Goal: Information Seeking & Learning: Learn about a topic

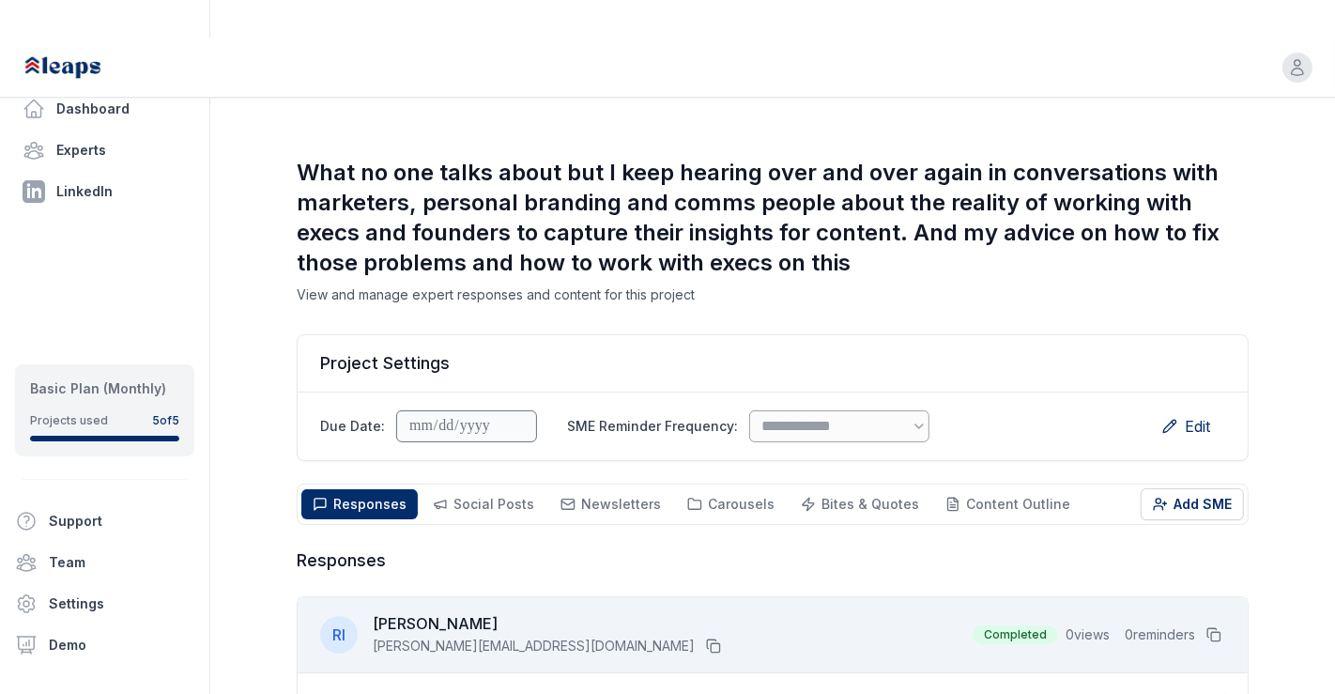
click at [1283, 53] on div "button" at bounding box center [1298, 68] width 30 height 30
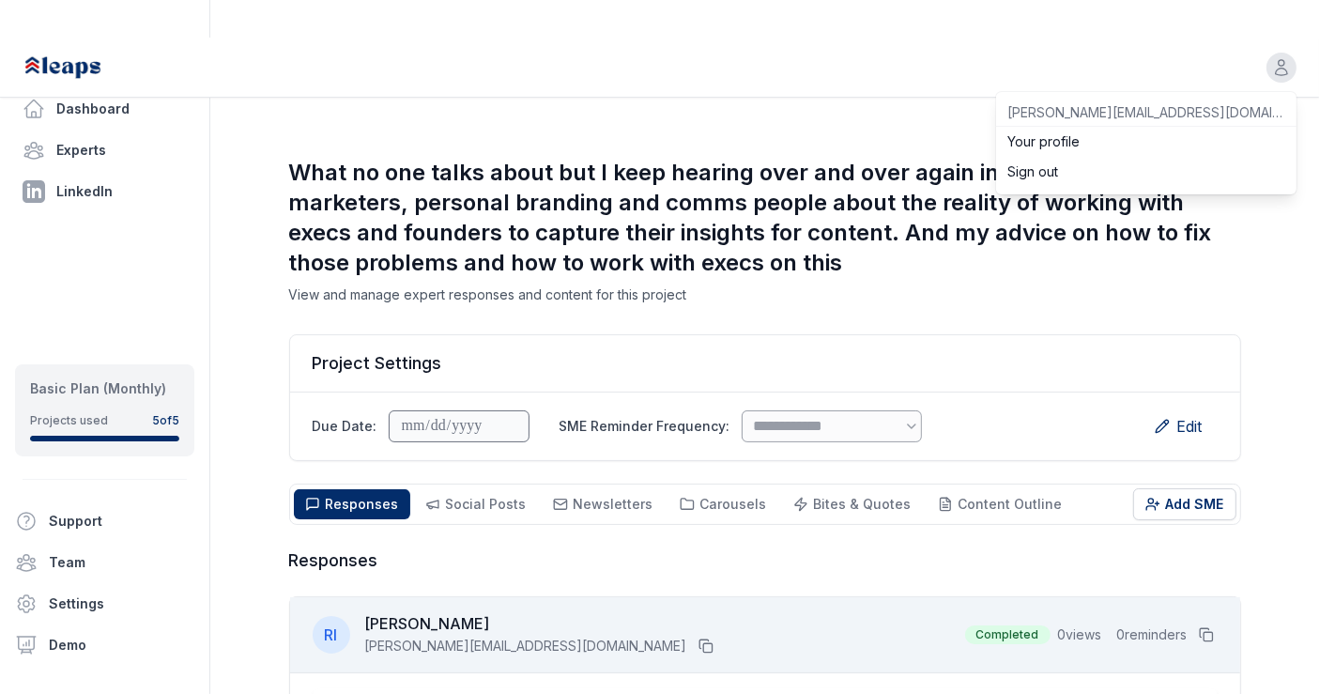
click at [1078, 157] on button "Sign out" at bounding box center [1146, 172] width 300 height 30
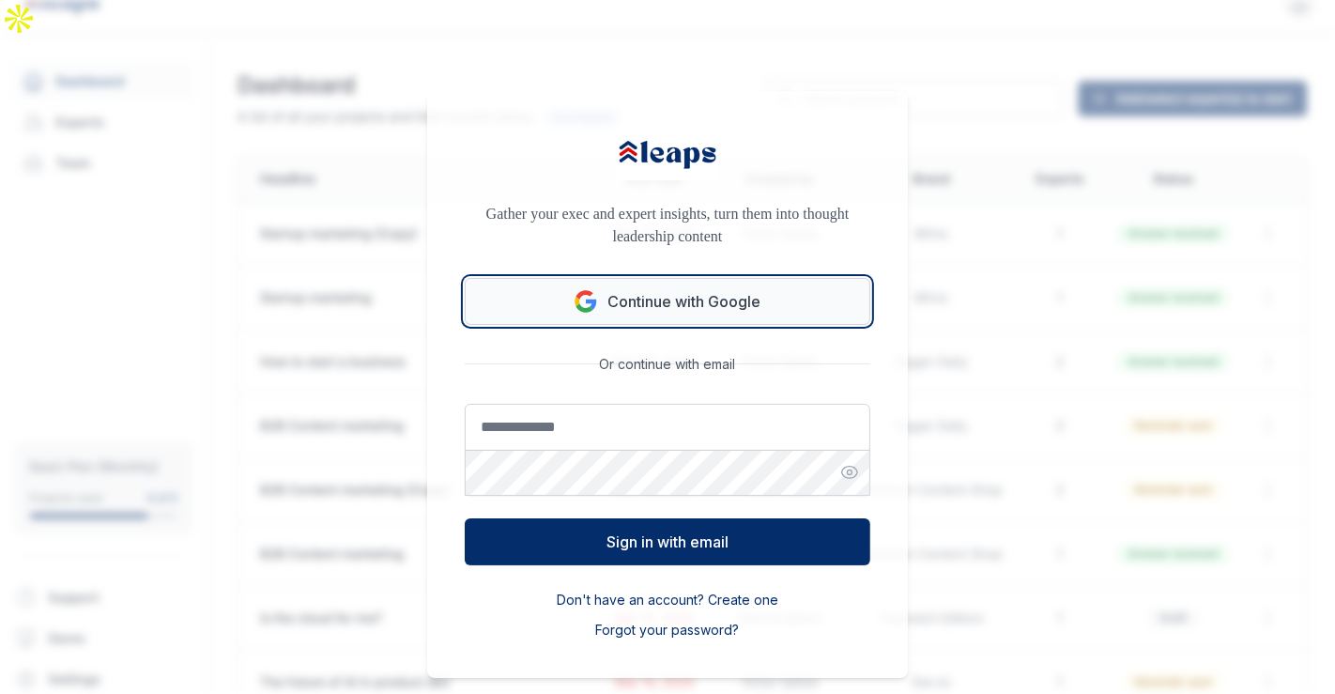
click at [656, 278] on button "Continue with Google" at bounding box center [668, 301] width 406 height 47
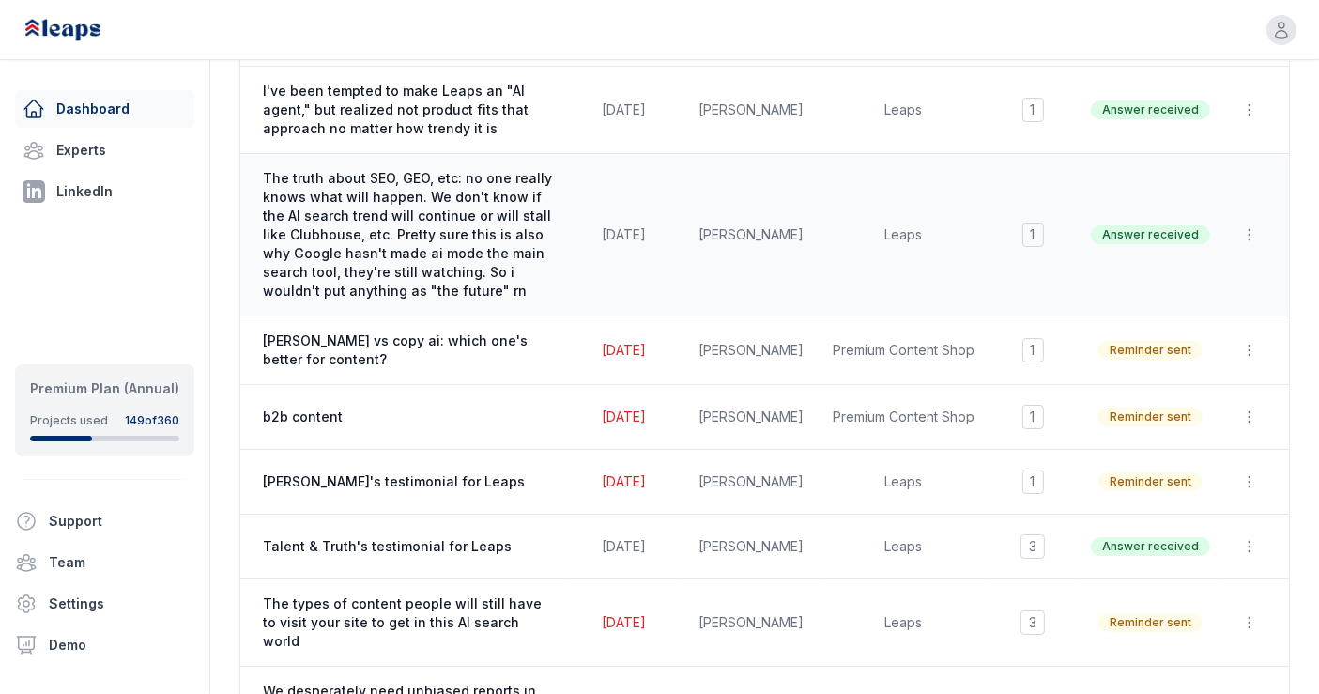
scroll to position [427, 0]
click at [473, 449] on td "[PERSON_NAME]'s testimonial for Leaps Due: [DATE]" at bounding box center [404, 481] width 328 height 65
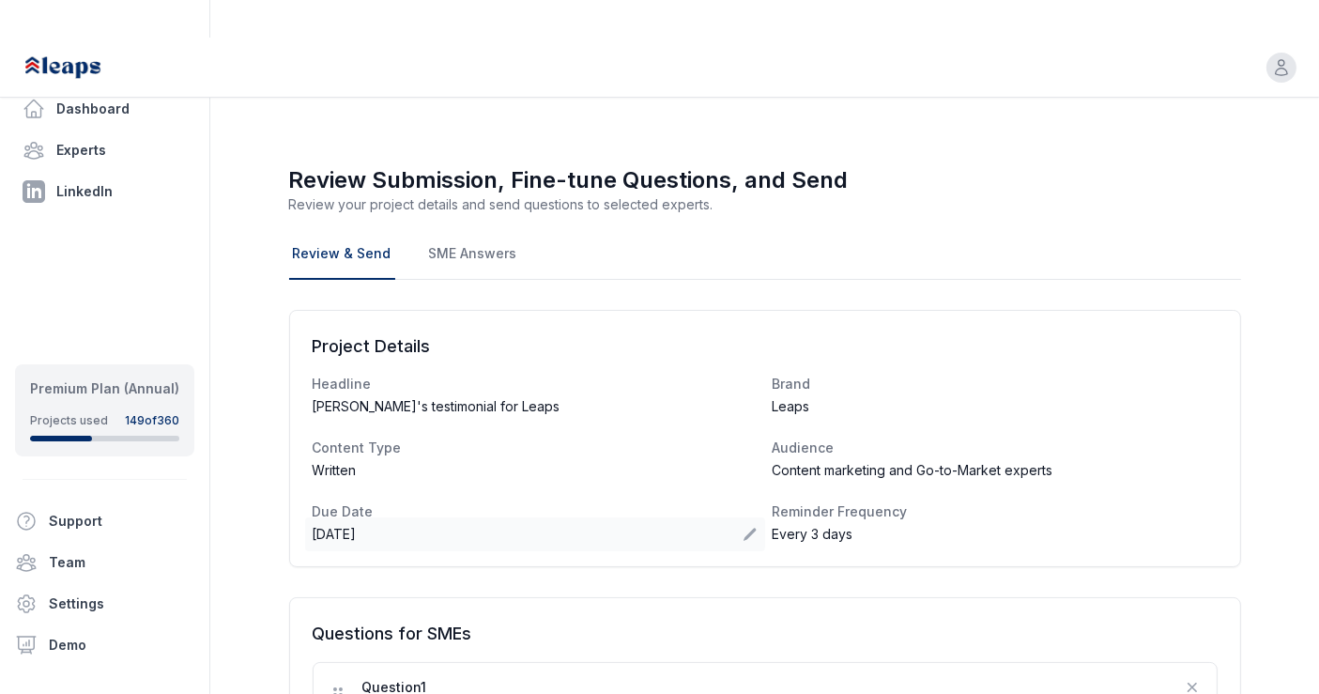
click at [450, 517] on div "[DATE]" at bounding box center [535, 534] width 460 height 34
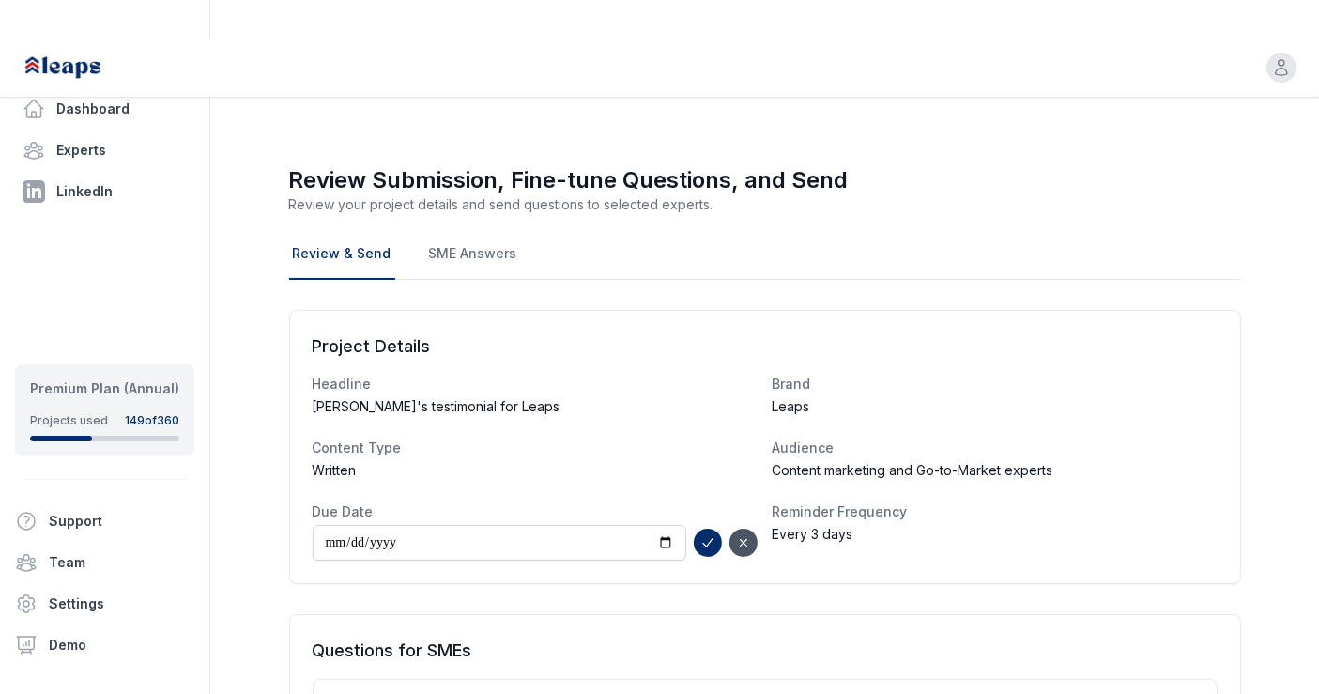
type input "**********"
click at [706, 535] on icon "submit" at bounding box center [707, 542] width 15 height 15
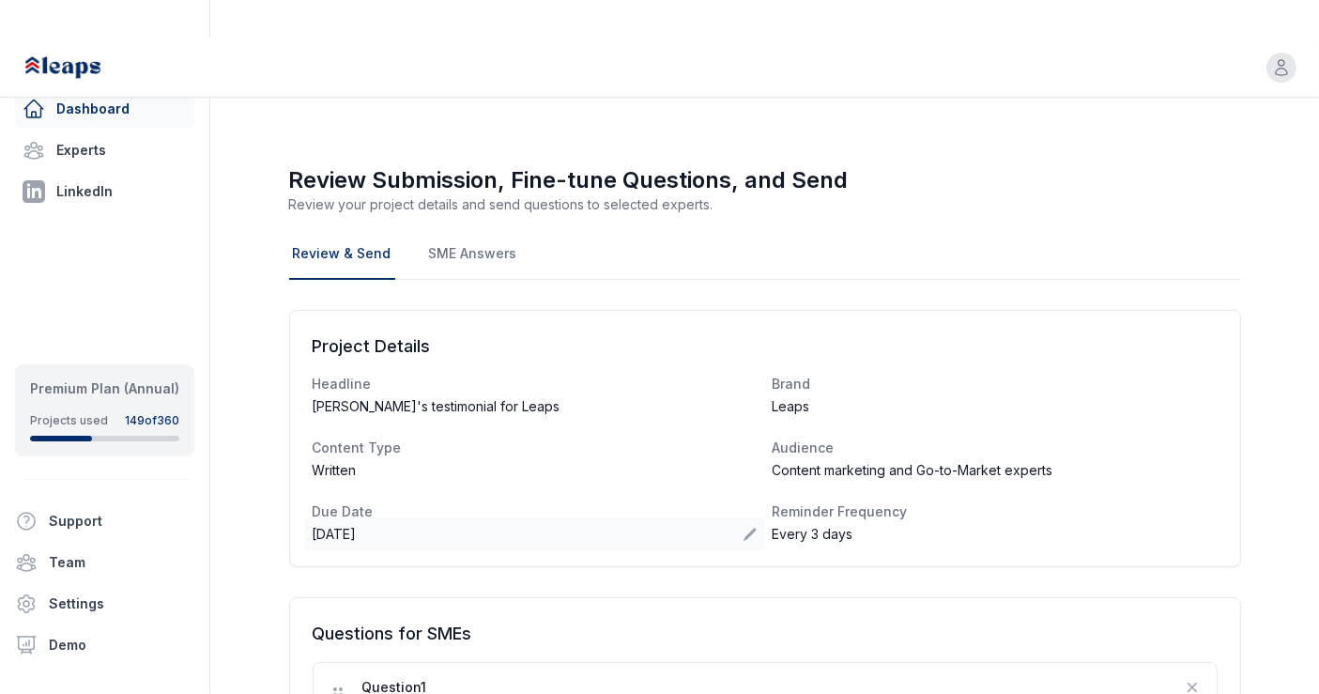
click at [96, 120] on link "Dashboard" at bounding box center [104, 109] width 179 height 38
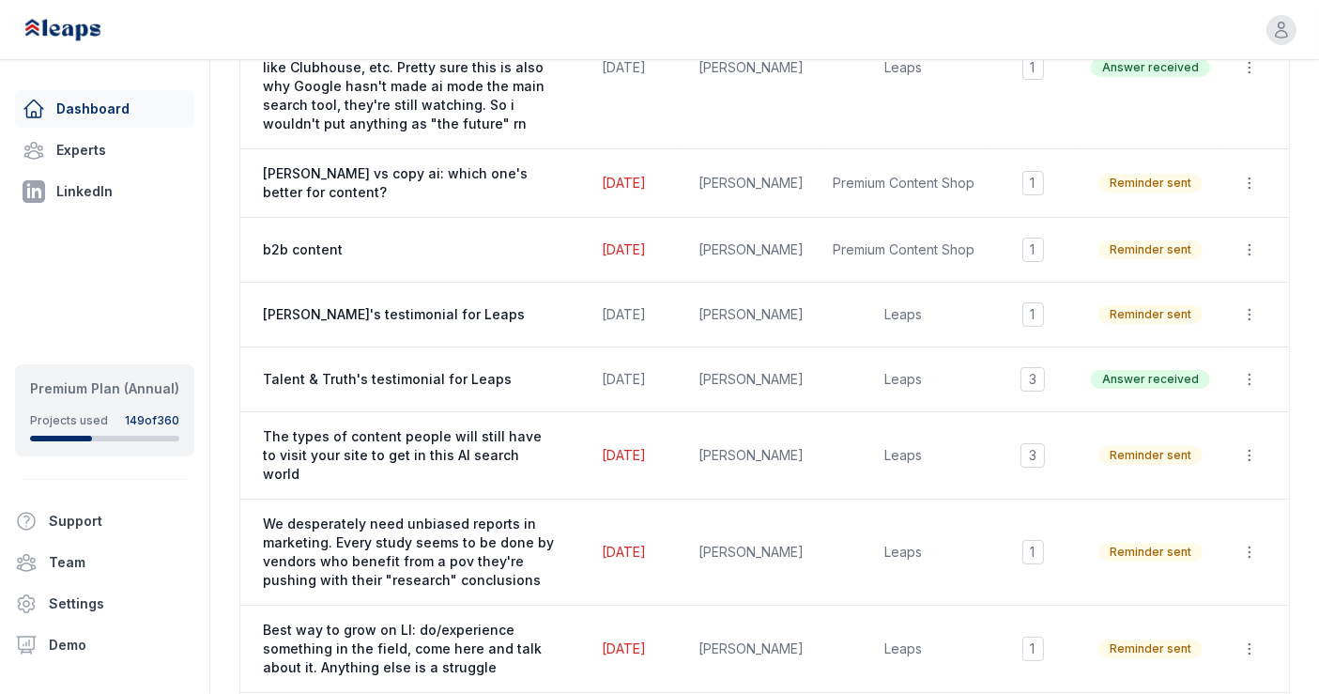
scroll to position [596, 0]
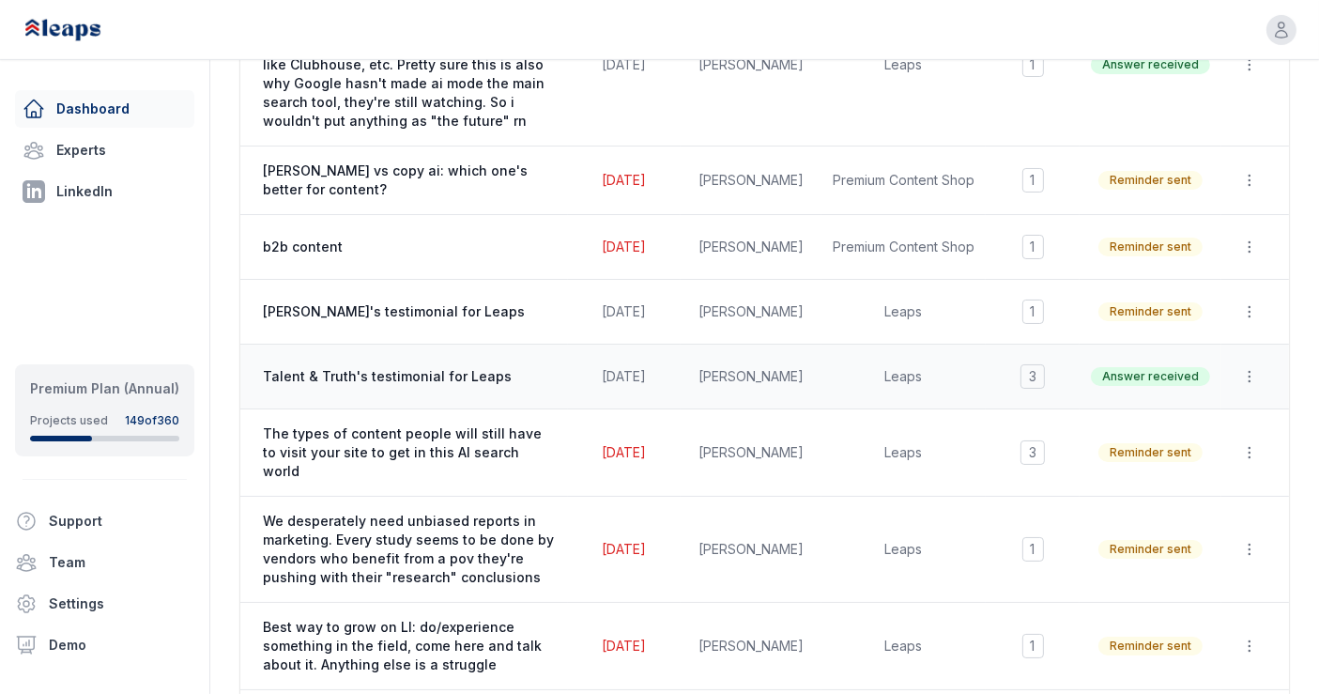
drag, startPoint x: 461, startPoint y: 331, endPoint x: 394, endPoint y: 333, distance: 66.7
click at [394, 367] on span "Talent & Truth's testimonial for Leaps" at bounding box center [410, 376] width 294 height 19
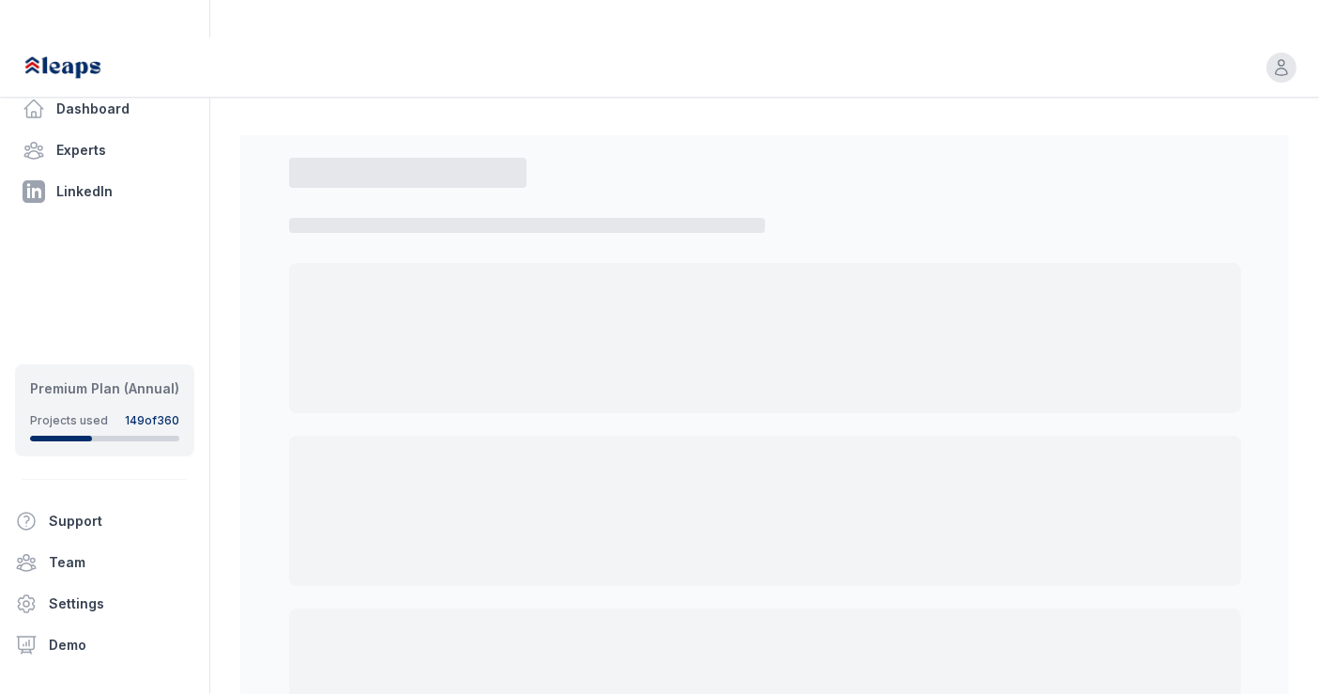
click at [394, 333] on div at bounding box center [765, 338] width 952 height 150
select select "*"
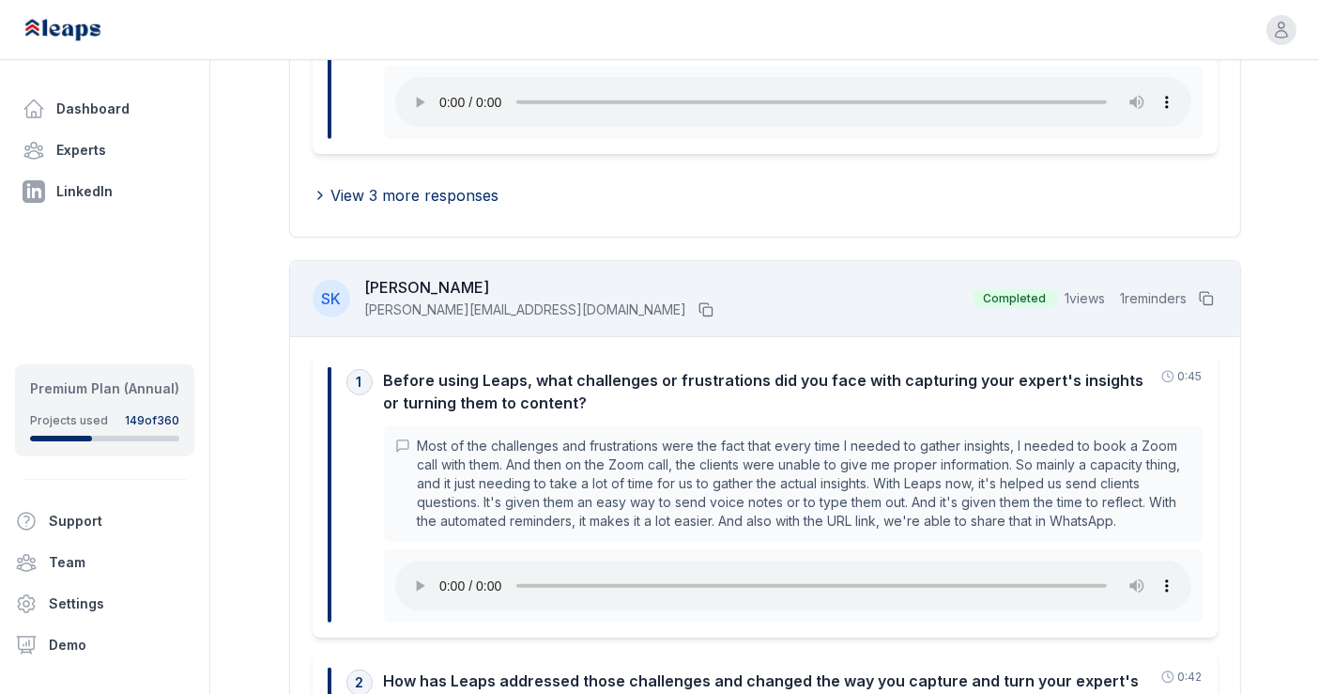
scroll to position [838, 0]
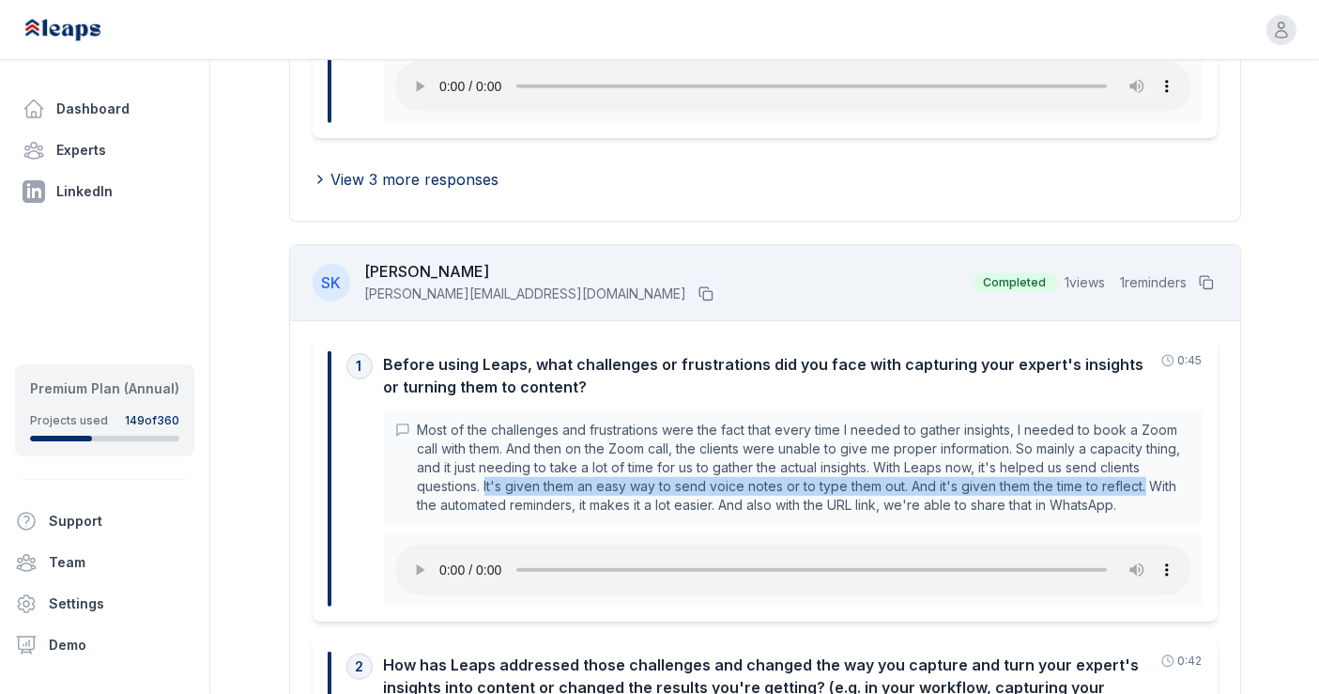
drag, startPoint x: 486, startPoint y: 446, endPoint x: 1148, endPoint y: 441, distance: 662.0
click at [1148, 441] on p "Most of the challenges and frustrations were the fact that every time I needed …" at bounding box center [805, 468] width 774 height 94
copy p "It's given them an easy way to send voice notes or to type them out. And it's g…"
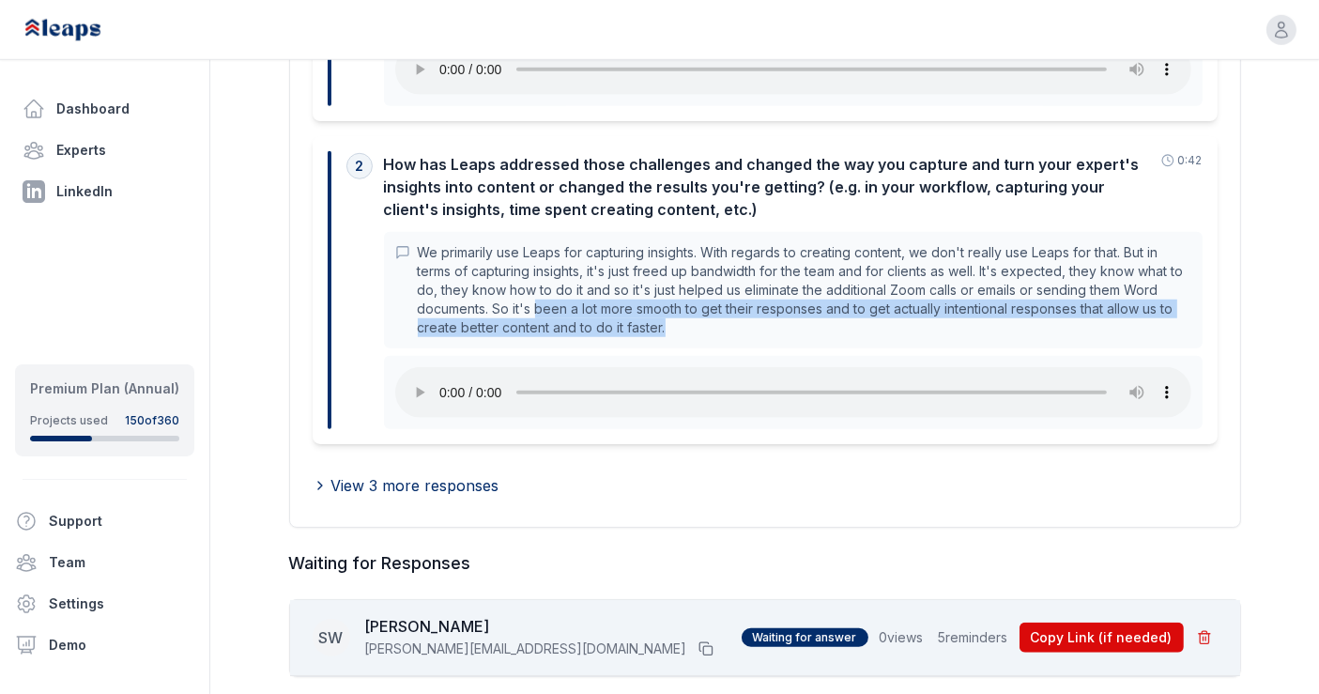
drag, startPoint x: 534, startPoint y: 269, endPoint x: 665, endPoint y: 279, distance: 130.9
click at [665, 279] on p "We primarily use Leaps for capturing insights. With regards to creating content…" at bounding box center [805, 290] width 774 height 94
copy p "been a lot more smooth to get their responses and to get actually intentional r…"
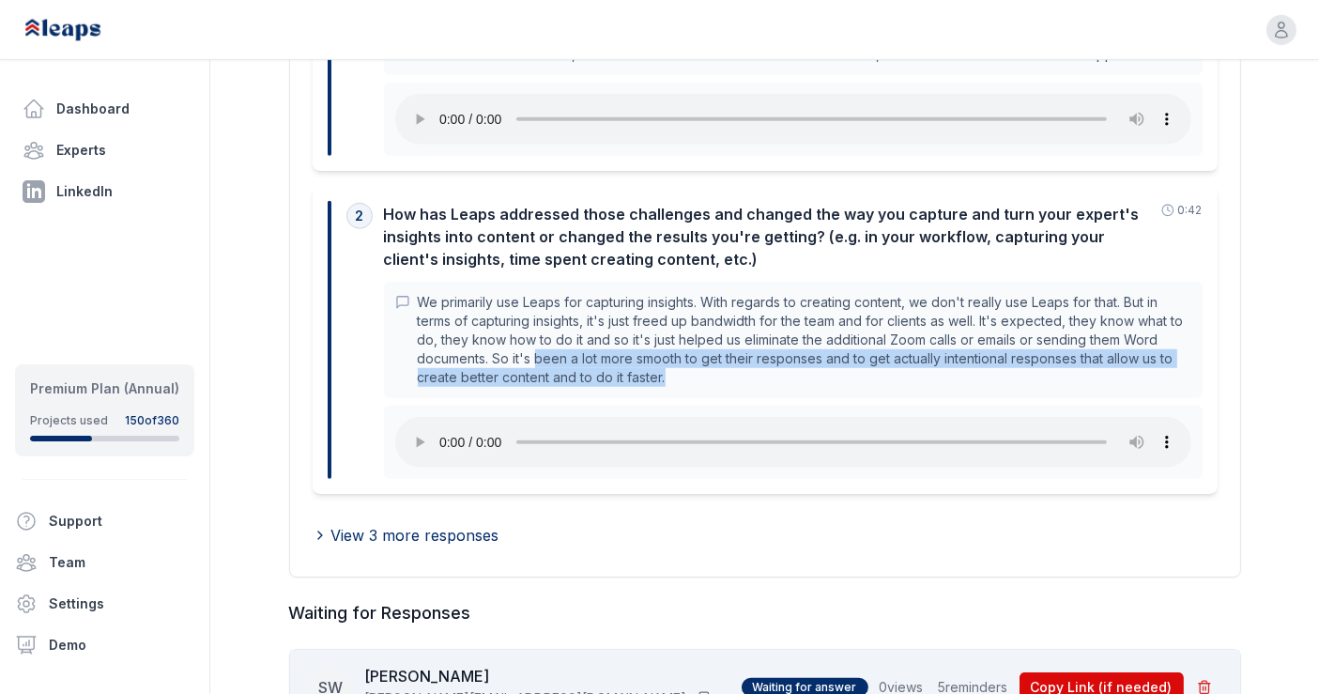
scroll to position [1287, 0]
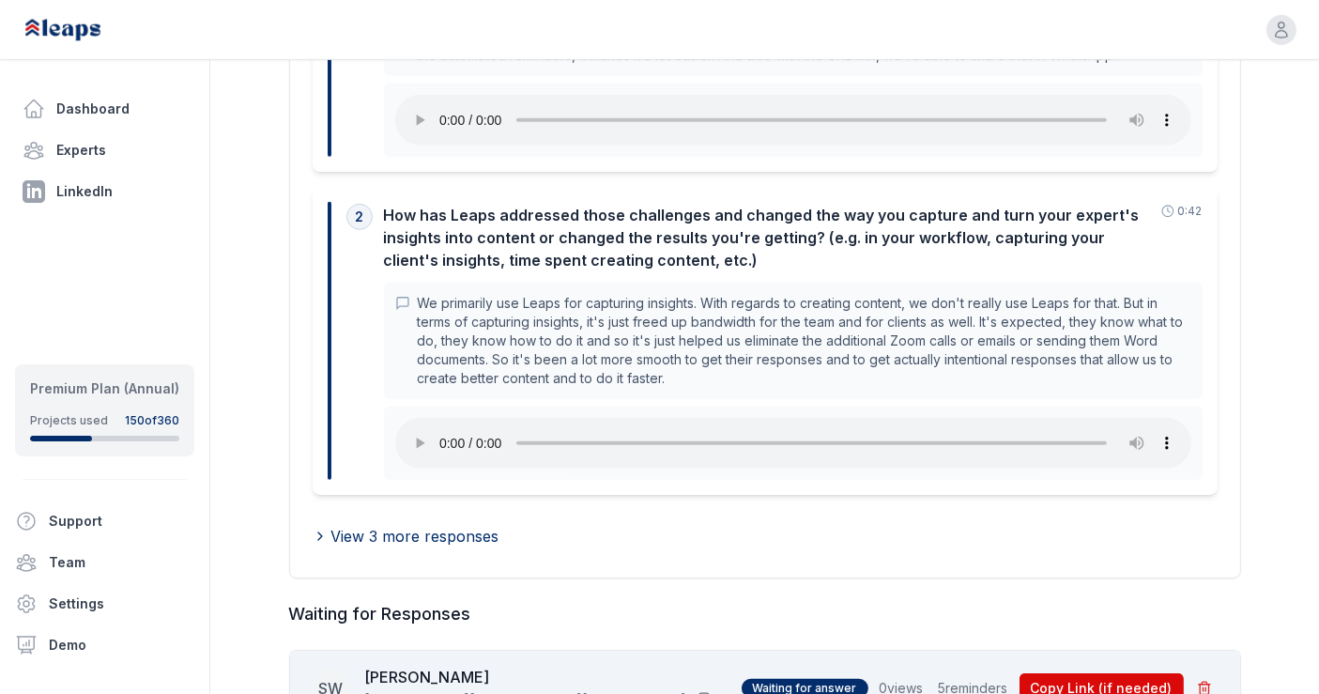
click at [793, 294] on p "We primarily use Leaps for capturing insights. With regards to creating content…" at bounding box center [805, 341] width 774 height 94
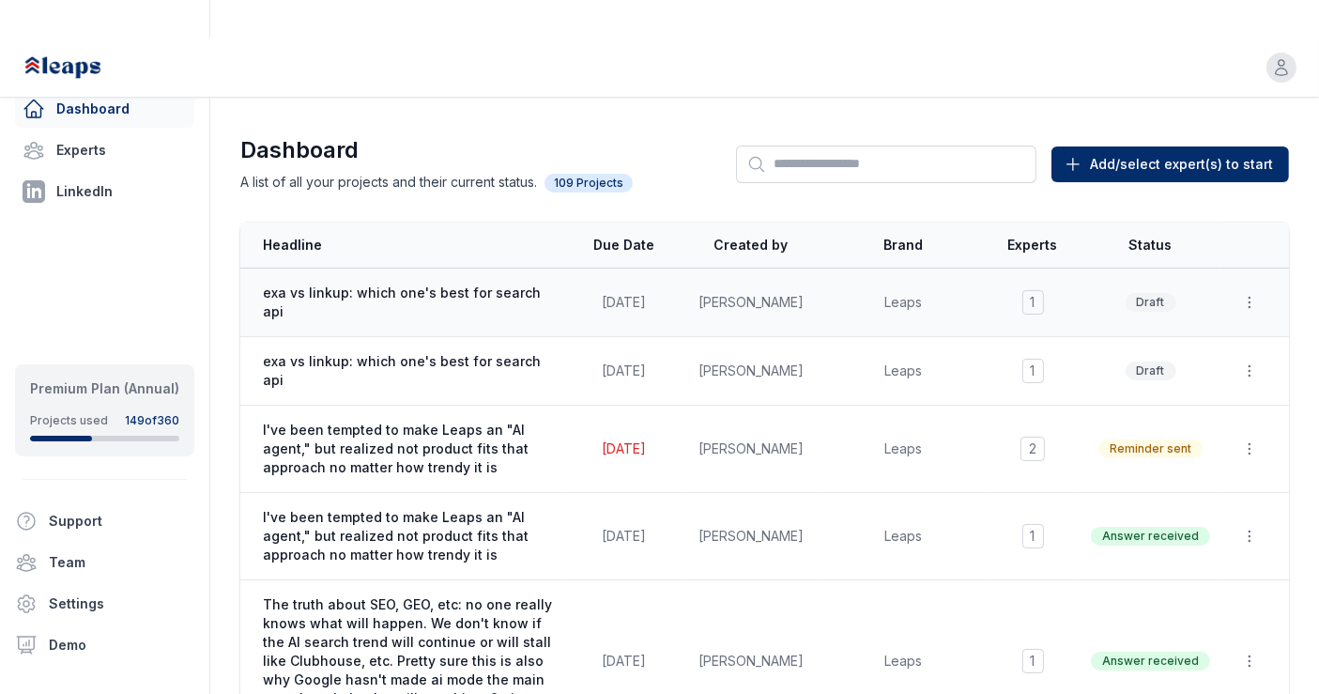
scroll to position [6289, 0]
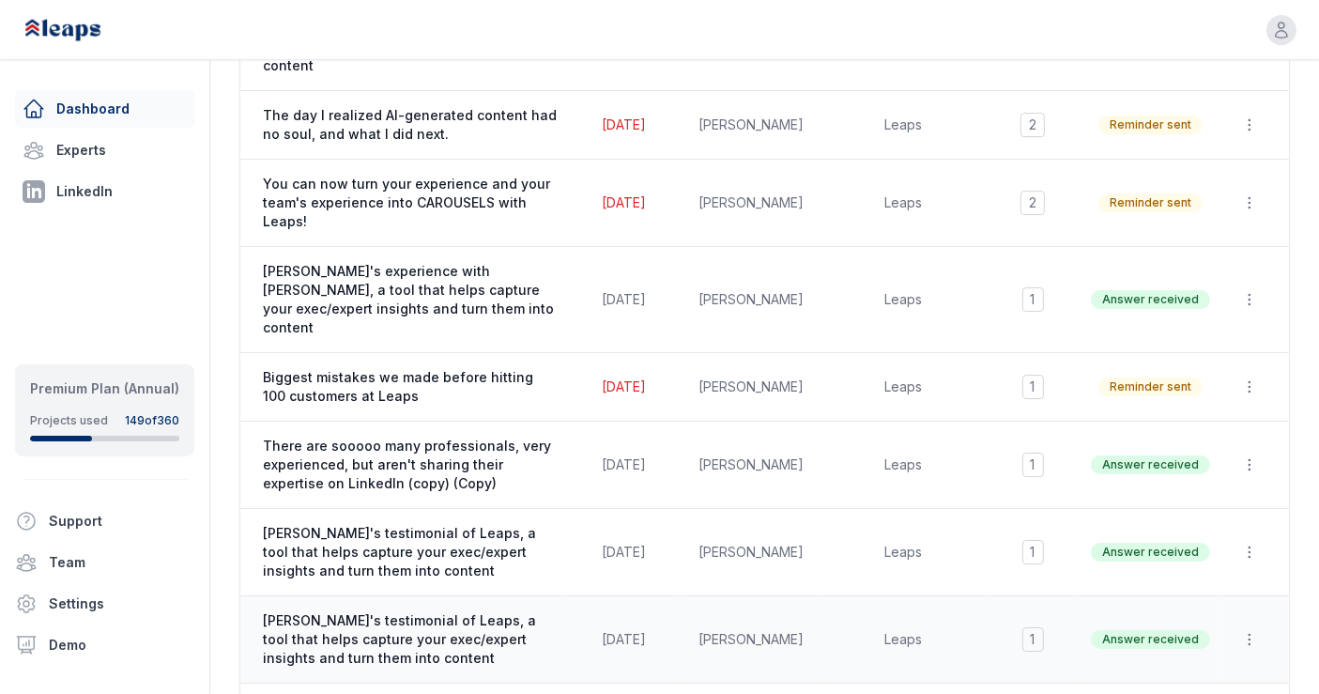
click at [481, 611] on span "Carmen's testimonial of Leaps, a tool that helps capture your exec/expert insig…" at bounding box center [410, 639] width 294 height 56
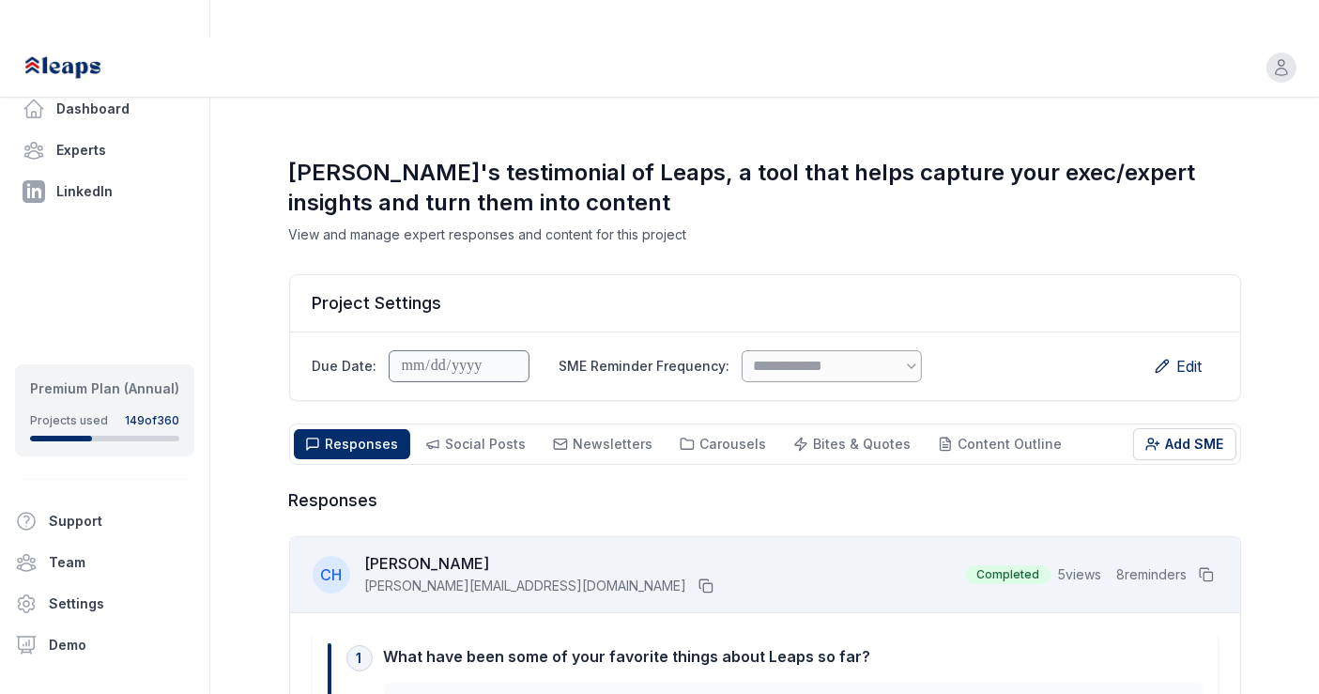
scroll to position [367, 0]
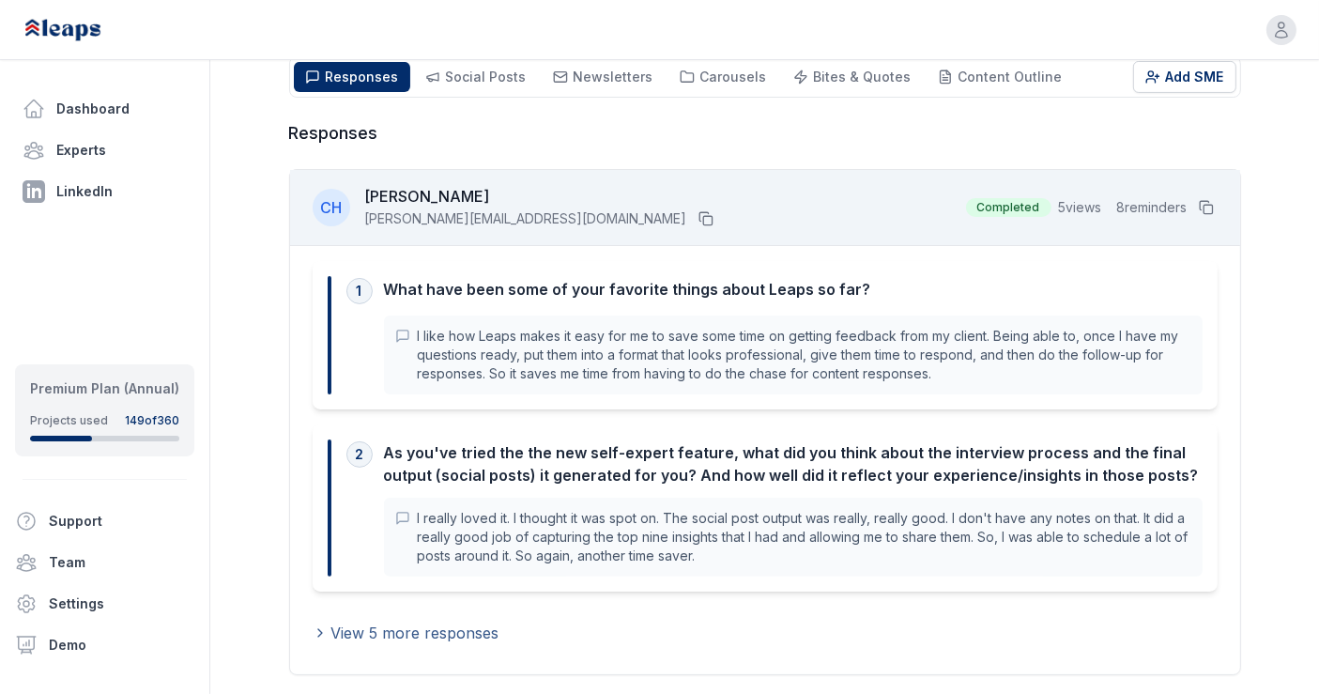
click at [459, 622] on span "View 5 more responses" at bounding box center [415, 633] width 168 height 23
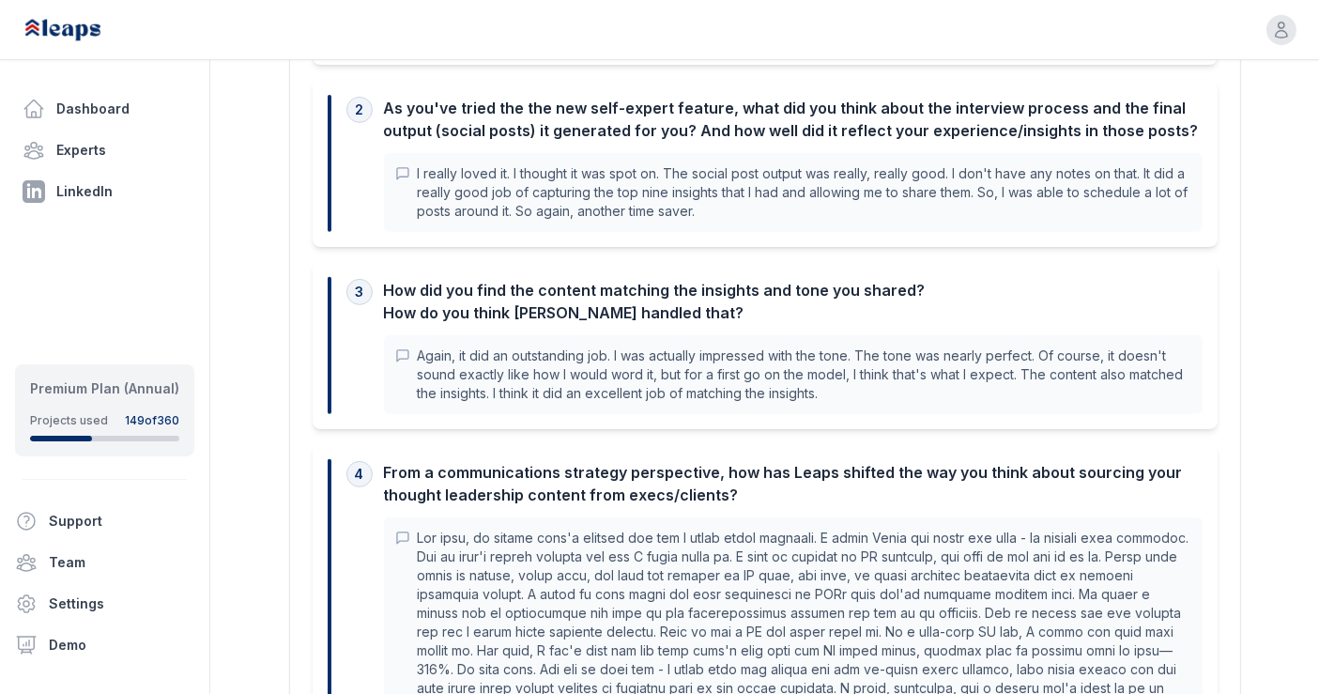
scroll to position [840, 0]
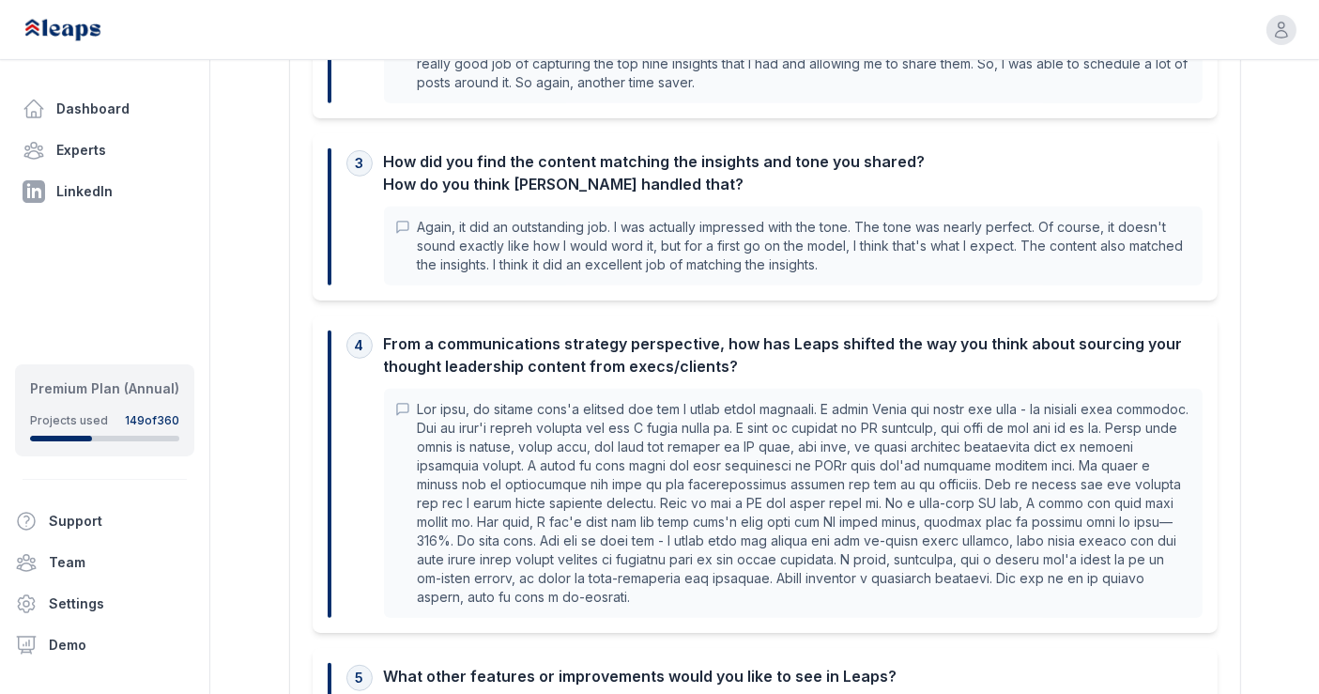
click at [872, 502] on p at bounding box center [805, 503] width 774 height 207
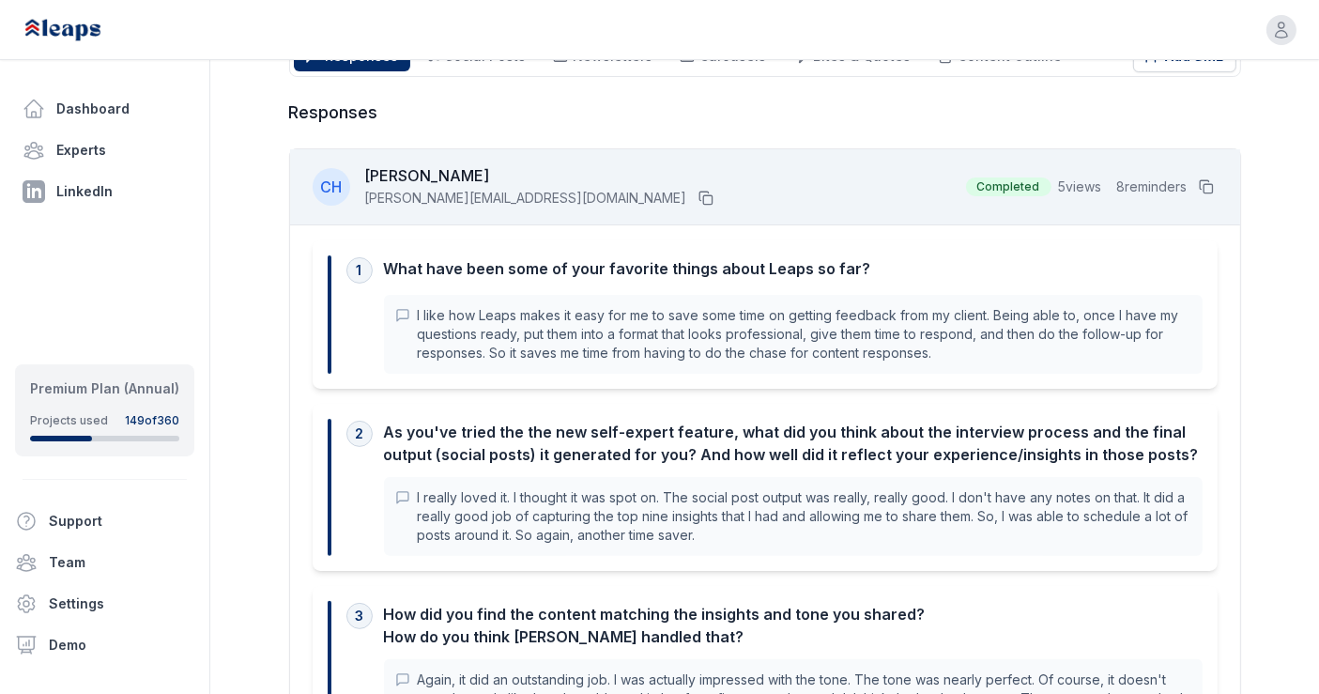
scroll to position [386, 0]
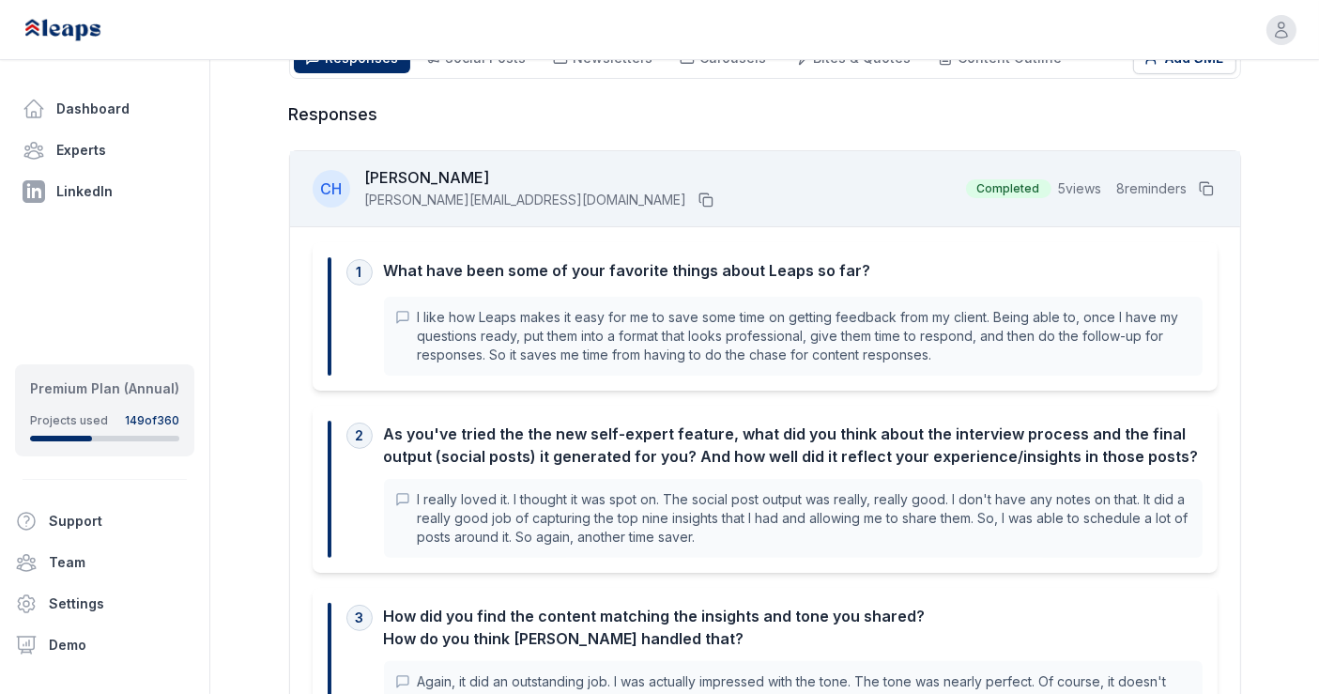
drag, startPoint x: 620, startPoint y: 293, endPoint x: 933, endPoint y: 315, distance: 314.3
click at [933, 315] on p "I like how Leaps makes it easy for me to save some time on getting feedback fro…" at bounding box center [805, 336] width 774 height 56
copy p "format that looks professional, give them time to respond, and then do the foll…"
